Goal: Information Seeking & Learning: Find specific fact

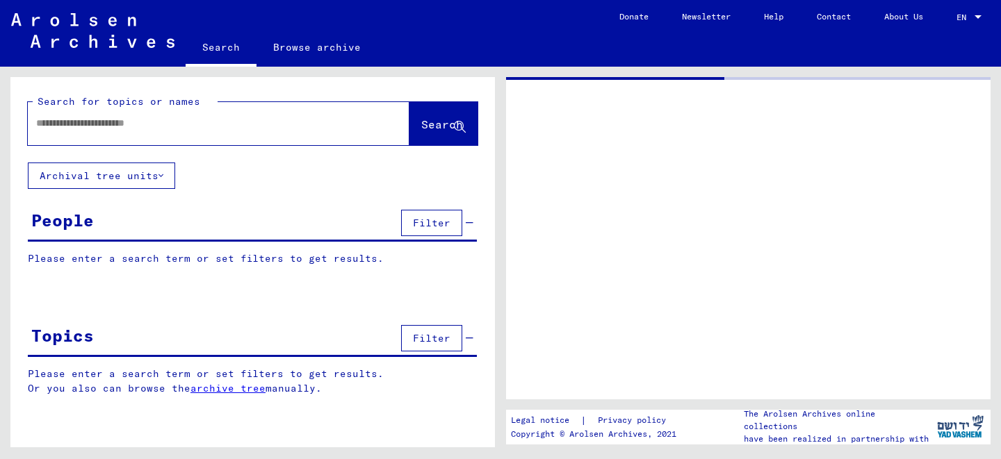
type input "*******"
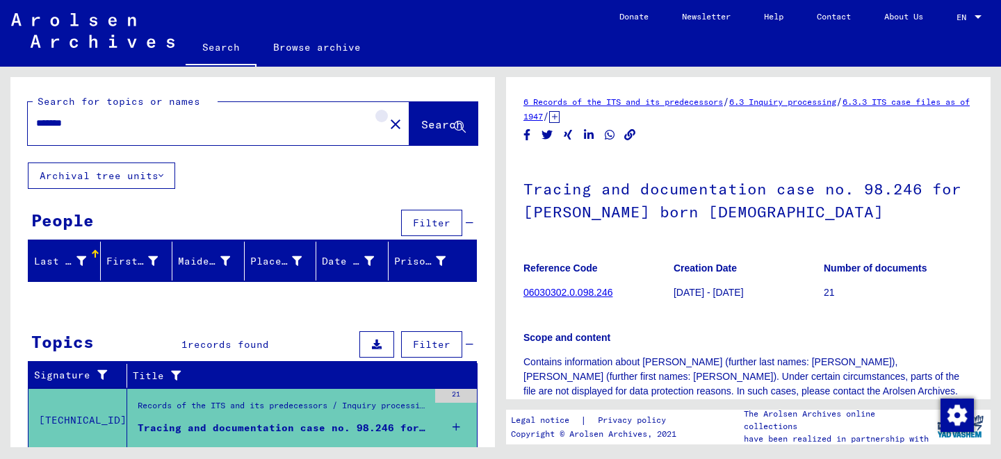
click at [387, 127] on mat-icon "close" at bounding box center [395, 124] width 17 height 17
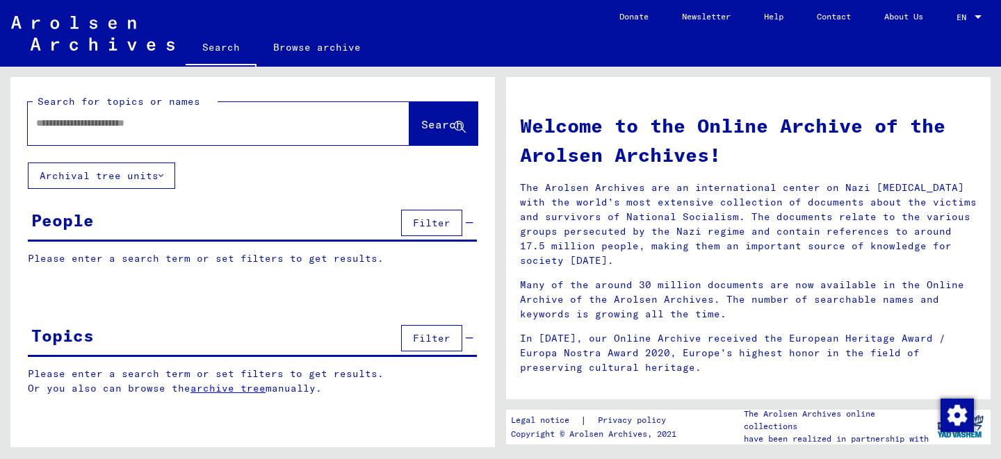
click at [260, 129] on input "text" at bounding box center [201, 123] width 331 height 15
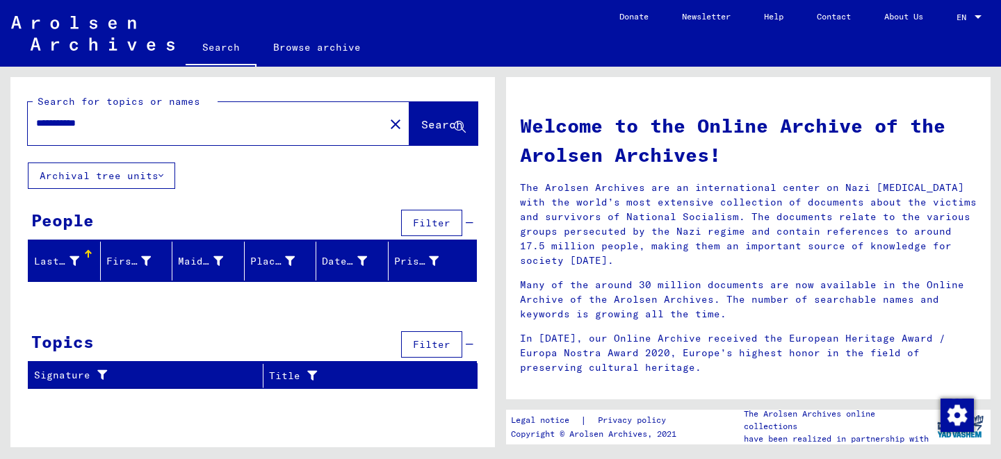
drag, startPoint x: 102, startPoint y: 122, endPoint x: 18, endPoint y: 121, distance: 84.1
click at [18, 121] on div "**********" at bounding box center [252, 119] width 484 height 85
type input "******"
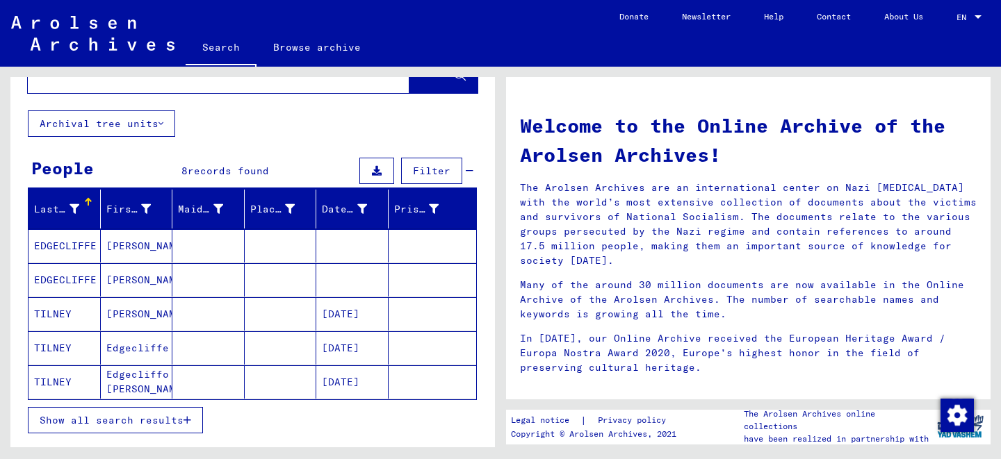
scroll to position [56, 0]
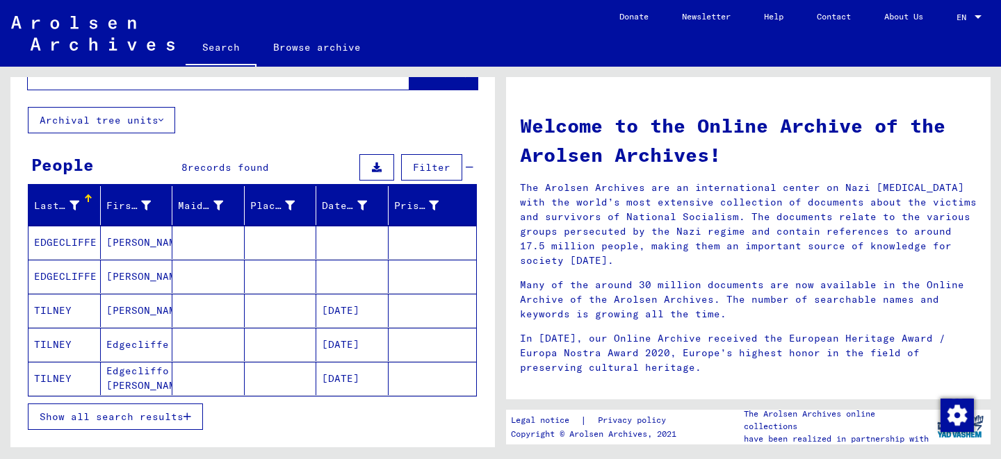
click at [106, 242] on mat-cell "[PERSON_NAME]" at bounding box center [137, 242] width 72 height 33
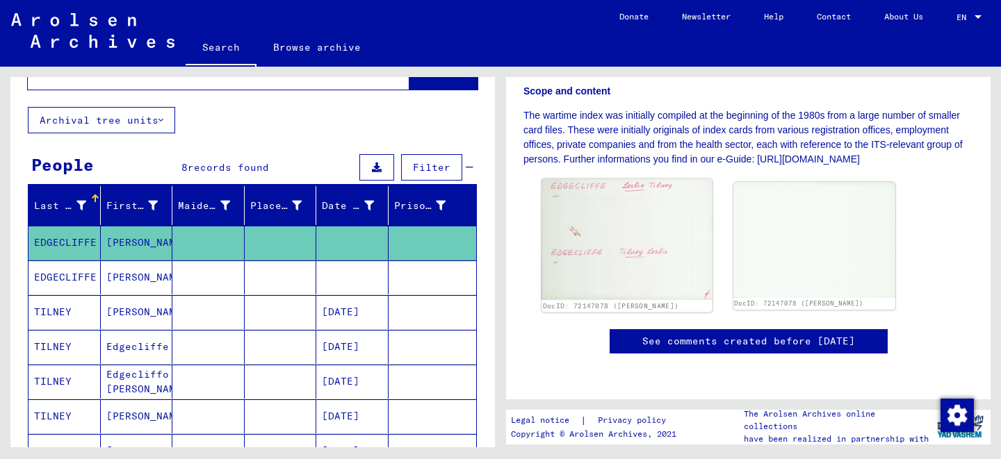
scroll to position [500, 0]
click at [141, 274] on mat-cell "[PERSON_NAME]" at bounding box center [137, 278] width 72 height 34
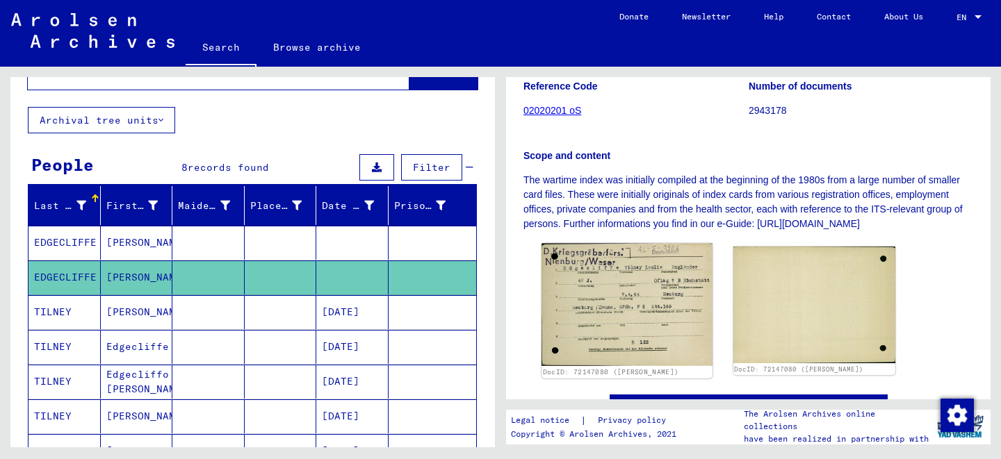
scroll to position [256, 0]
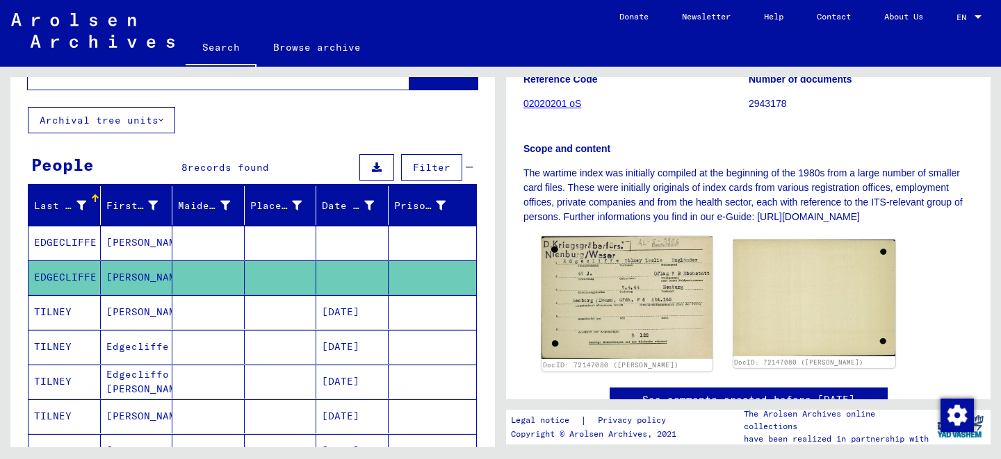
click at [557, 337] on img at bounding box center [626, 298] width 170 height 122
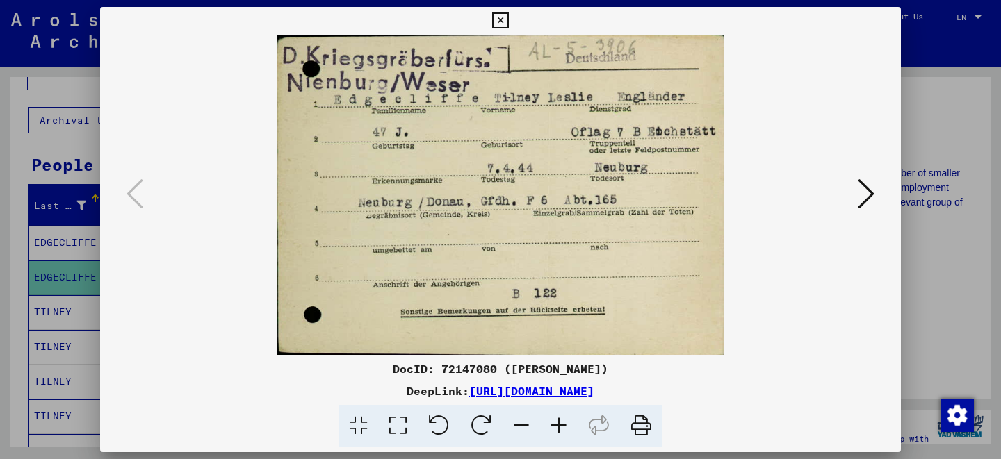
scroll to position [0, 0]
click at [508, 17] on icon at bounding box center [500, 21] width 16 height 17
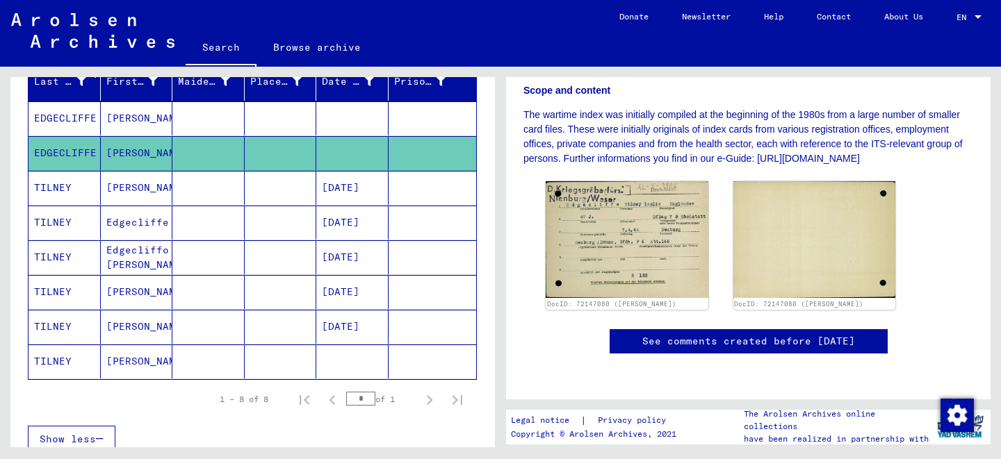
scroll to position [185, 0]
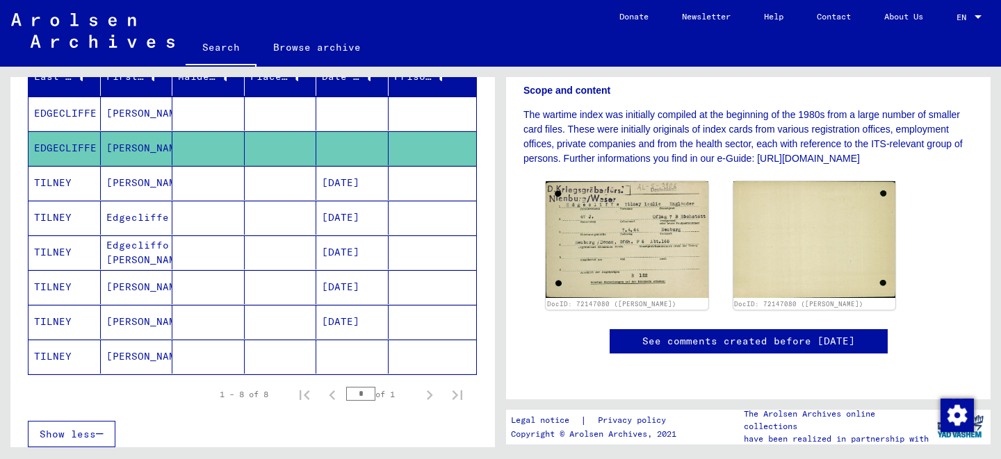
click at [124, 180] on mat-cell "[PERSON_NAME]" at bounding box center [137, 183] width 72 height 34
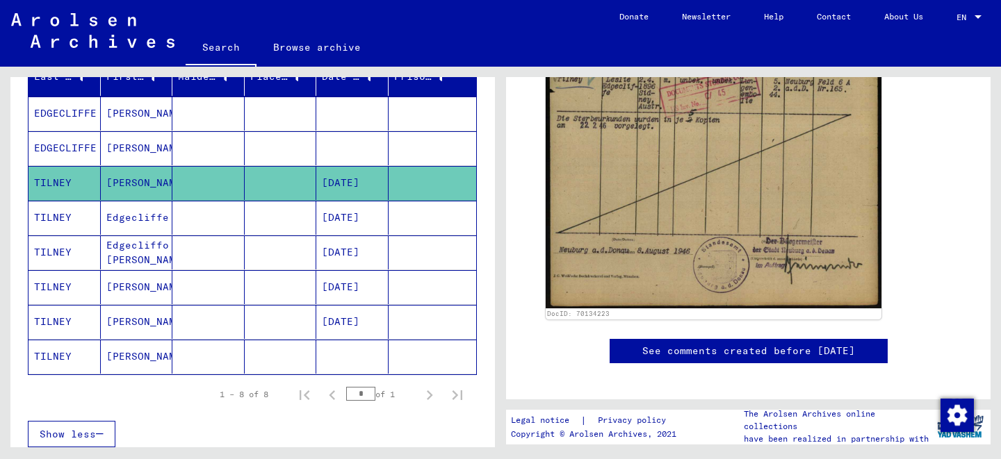
scroll to position [466, 0]
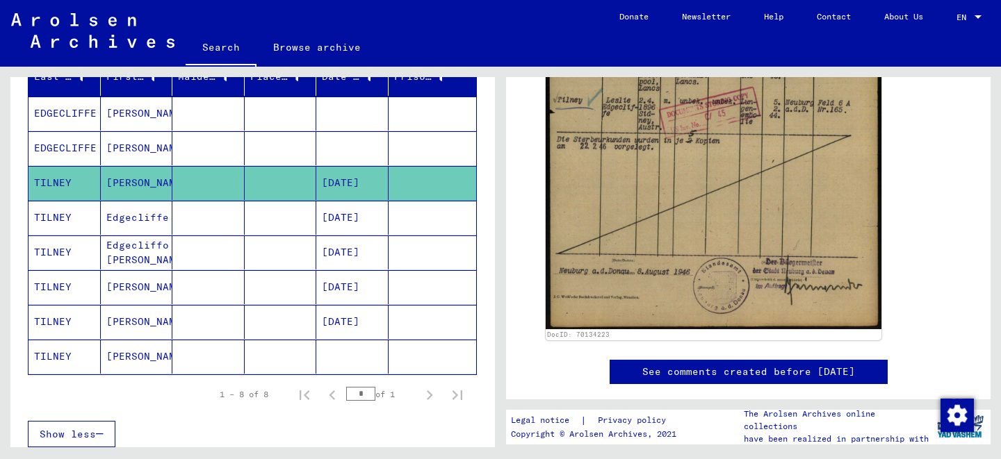
click at [590, 213] on img at bounding box center [713, 95] width 336 height 470
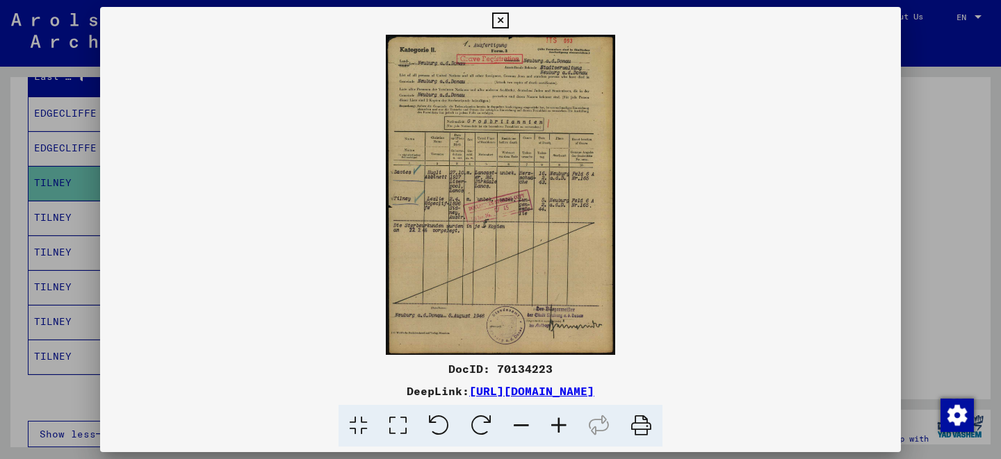
click at [508, 21] on icon at bounding box center [500, 21] width 16 height 17
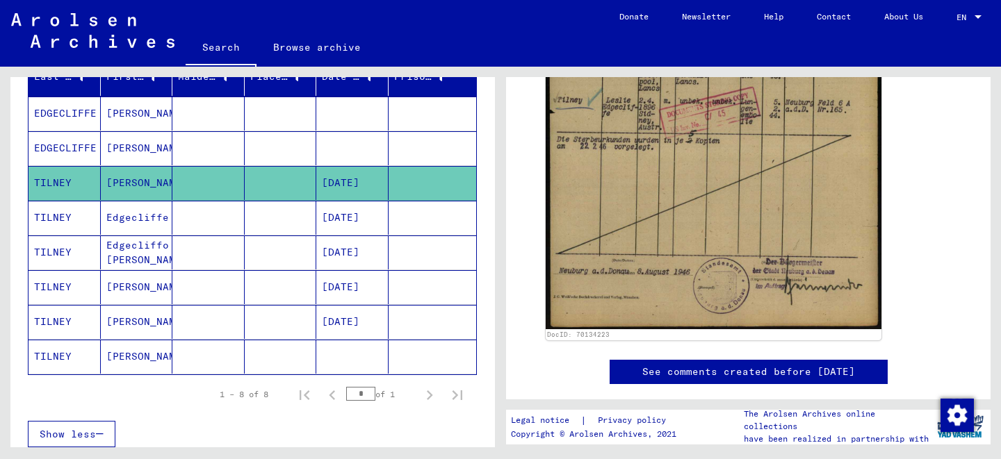
click at [56, 208] on mat-cell "TILNEY" at bounding box center [64, 218] width 72 height 34
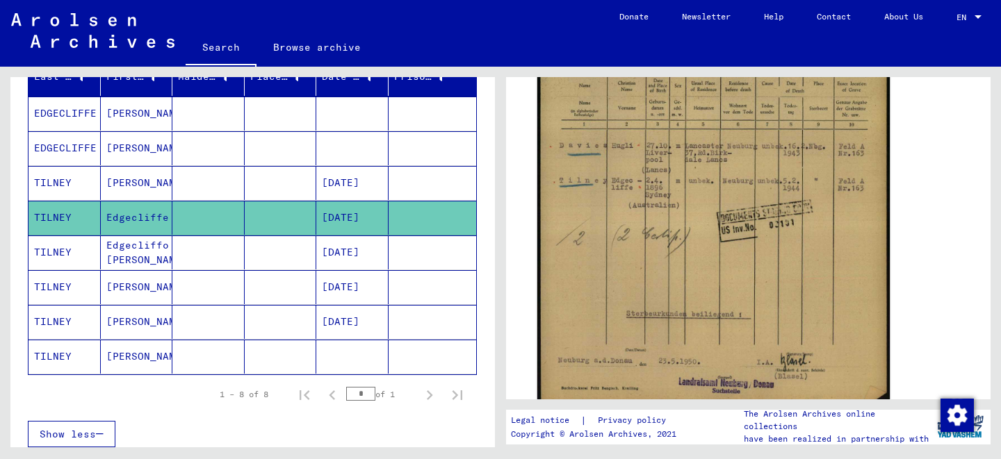
scroll to position [391, 0]
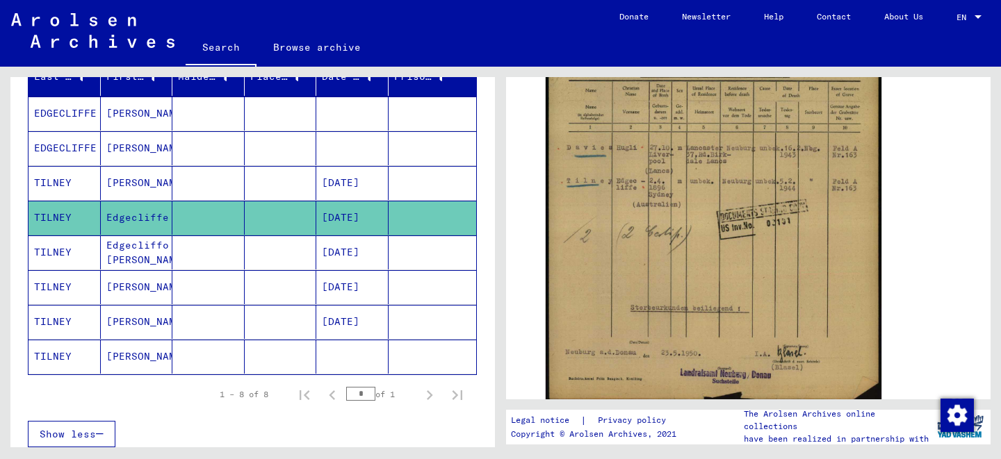
click at [124, 240] on mat-cell "Edgecliffo [PERSON_NAME]" at bounding box center [137, 253] width 72 height 34
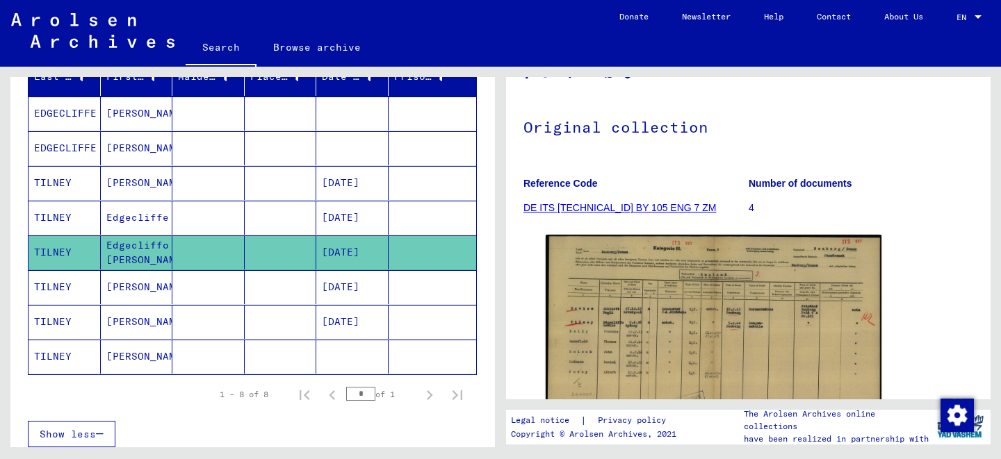
scroll to position [92, 0]
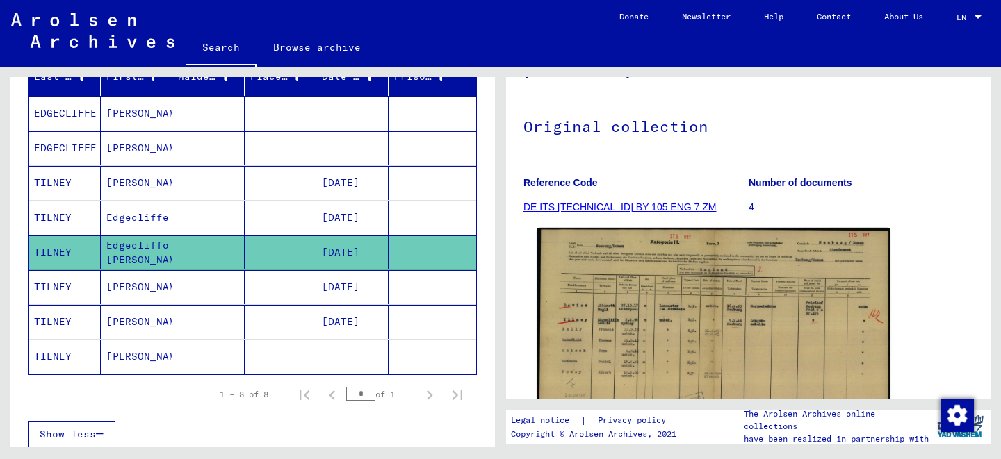
click at [737, 245] on img at bounding box center [713, 352] width 352 height 248
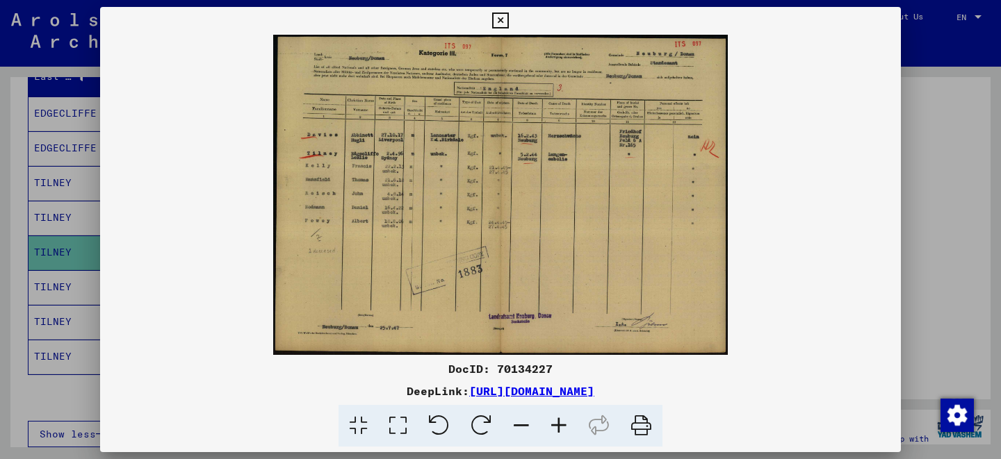
click at [508, 20] on icon at bounding box center [500, 21] width 16 height 17
